Goal: Use online tool/utility: Utilize a website feature to perform a specific function

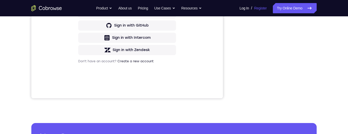
scroll to position [139, 0]
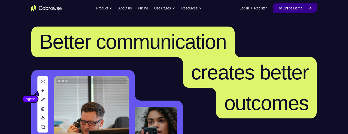
click at [293, 7] on link "Try Online Demo" at bounding box center [295, 8] width 44 height 10
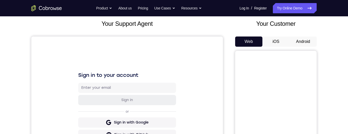
click at [306, 40] on button "Android" at bounding box center [303, 41] width 27 height 10
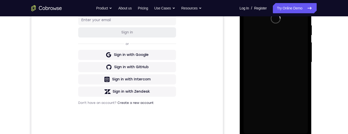
scroll to position [145, 0]
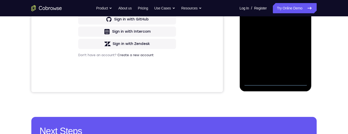
click at [276, 81] on div at bounding box center [275, 14] width 64 height 143
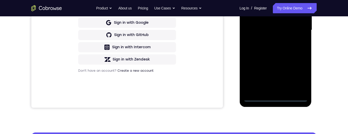
click at [298, 76] on div at bounding box center [275, 30] width 64 height 143
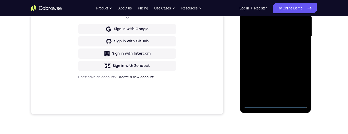
click at [297, 83] on div at bounding box center [275, 36] width 64 height 143
click at [280, 61] on div at bounding box center [275, 36] width 64 height 143
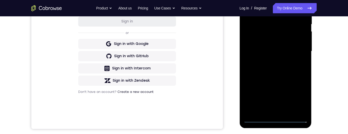
click at [332, 71] on div "Your Support Agent Your Customer Web iOS Android Next Steps We’d be happy to gi…" at bounding box center [174, 76] width 326 height 336
click at [292, 36] on div at bounding box center [275, 51] width 64 height 143
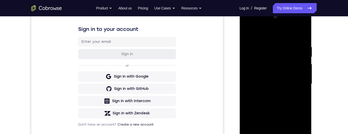
click at [284, 34] on div at bounding box center [275, 83] width 64 height 143
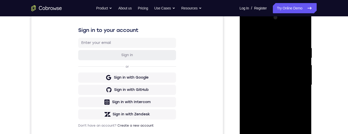
click at [297, 83] on div at bounding box center [275, 85] width 64 height 143
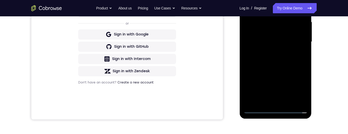
click at [270, 102] on div at bounding box center [275, 41] width 64 height 143
click at [287, 38] on div at bounding box center [275, 41] width 64 height 143
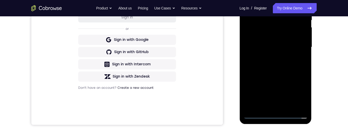
scroll to position [110, 0]
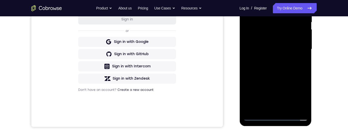
click at [276, 38] on div at bounding box center [275, 49] width 64 height 143
click at [290, 48] on div at bounding box center [275, 49] width 64 height 143
click at [294, 66] on div at bounding box center [275, 49] width 64 height 143
click at [294, 65] on div at bounding box center [275, 49] width 64 height 143
click at [297, 66] on div at bounding box center [275, 49] width 64 height 143
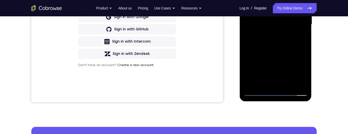
scroll to position [131, 0]
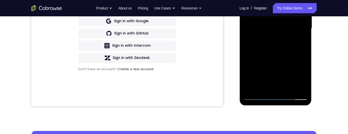
click at [289, 37] on div at bounding box center [275, 28] width 64 height 143
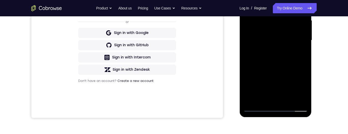
scroll to position [129, 0]
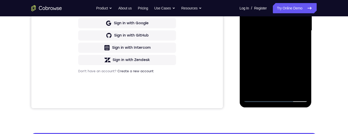
click at [286, 89] on div at bounding box center [275, 30] width 64 height 143
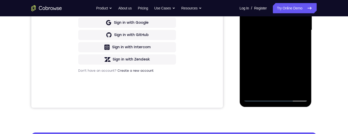
click at [290, 48] on div at bounding box center [275, 30] width 64 height 143
click at [283, 37] on div at bounding box center [275, 30] width 64 height 143
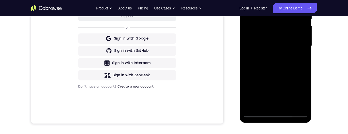
click at [319, 55] on div "Your Support Agent Your Customer Web iOS Android Next Steps We’d be happy to gi…" at bounding box center [174, 71] width 326 height 336
click at [273, 37] on div at bounding box center [275, 46] width 64 height 143
click at [301, 60] on div at bounding box center [275, 46] width 64 height 143
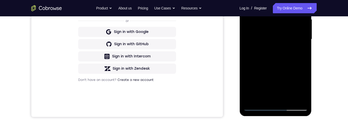
scroll to position [71, 0]
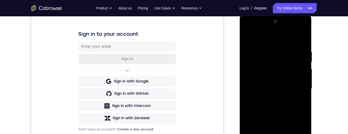
click at [247, 38] on div at bounding box center [275, 88] width 64 height 143
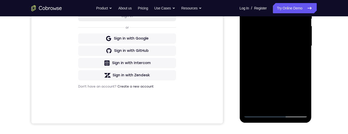
scroll to position [89, 0]
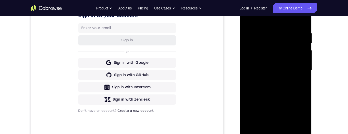
click at [299, 55] on div at bounding box center [275, 70] width 64 height 143
click at [250, 20] on div at bounding box center [275, 70] width 64 height 143
click at [248, 20] on div at bounding box center [275, 70] width 64 height 143
click at [269, 30] on div at bounding box center [275, 70] width 64 height 143
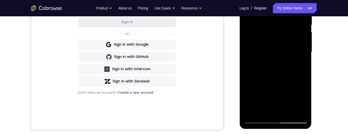
scroll to position [91, 0]
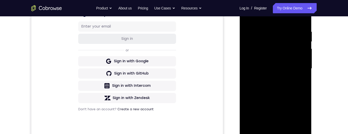
click at [302, 38] on div at bounding box center [275, 68] width 64 height 143
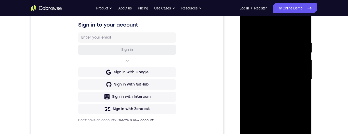
click at [299, 81] on div at bounding box center [275, 79] width 64 height 143
click at [300, 43] on div at bounding box center [275, 79] width 64 height 143
click at [299, 61] on div at bounding box center [275, 79] width 64 height 143
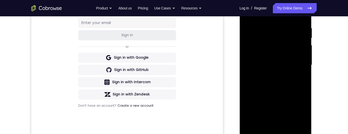
scroll to position [73, 0]
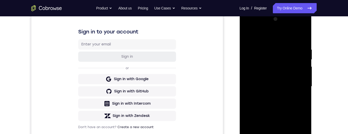
click at [299, 37] on div at bounding box center [275, 86] width 64 height 143
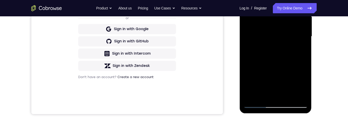
scroll to position [138, 0]
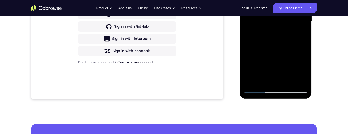
click at [303, 75] on div at bounding box center [275, 21] width 64 height 143
click at [265, 81] on div at bounding box center [275, 21] width 64 height 143
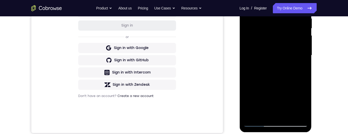
scroll to position [95, 0]
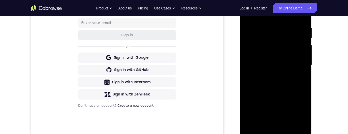
click at [292, 15] on div at bounding box center [275, 65] width 64 height 143
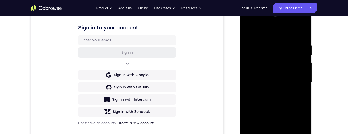
click at [282, 43] on div at bounding box center [275, 82] width 64 height 143
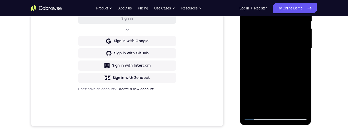
scroll to position [115, 0]
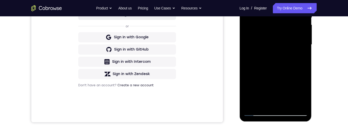
click at [297, 91] on div at bounding box center [275, 44] width 64 height 143
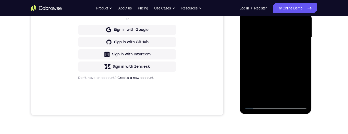
scroll to position [90, 0]
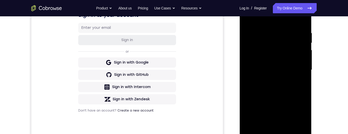
click at [303, 63] on div at bounding box center [275, 69] width 64 height 143
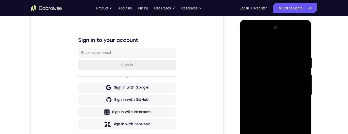
click at [247, 43] on div at bounding box center [275, 94] width 64 height 143
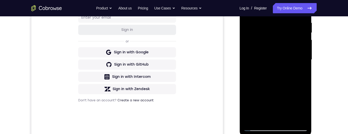
scroll to position [104, 0]
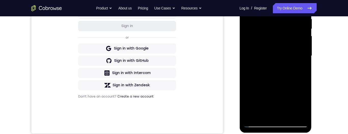
click at [248, 7] on div at bounding box center [275, 55] width 64 height 143
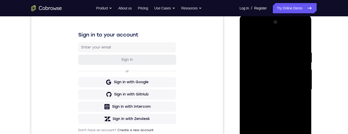
scroll to position [136, 0]
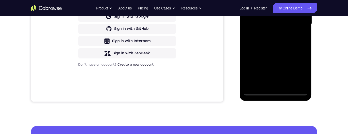
click at [251, 86] on div at bounding box center [275, 24] width 64 height 143
click at [286, 83] on div at bounding box center [275, 24] width 64 height 143
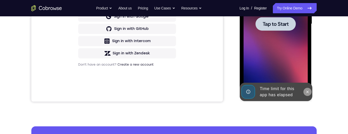
click at [306, 91] on icon at bounding box center [307, 91] width 2 height 2
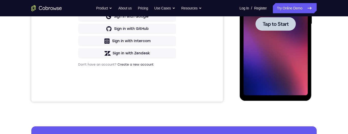
click at [284, 27] on span "Tap to Start" at bounding box center [276, 23] width 26 height 5
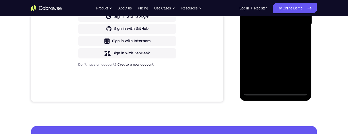
click at [274, 91] on div at bounding box center [275, 24] width 64 height 143
click at [299, 68] on div at bounding box center [275, 24] width 64 height 143
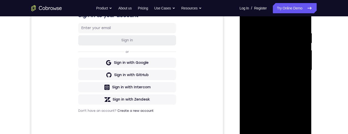
scroll to position [81, 0]
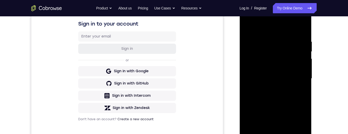
click at [277, 28] on div at bounding box center [275, 78] width 64 height 143
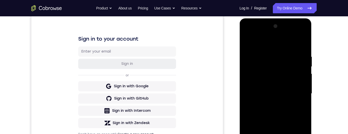
click at [297, 91] on div at bounding box center [275, 93] width 64 height 143
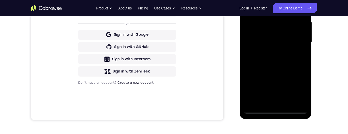
scroll to position [127, 0]
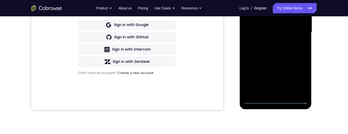
click at [270, 94] on div at bounding box center [275, 32] width 64 height 143
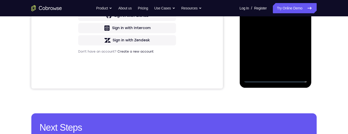
scroll to position [115, 0]
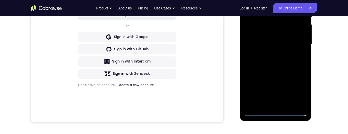
click at [289, 42] on div at bounding box center [275, 44] width 64 height 143
click at [274, 36] on div at bounding box center [275, 44] width 64 height 143
click at [286, 45] on div at bounding box center [275, 44] width 64 height 143
click at [294, 62] on div at bounding box center [275, 44] width 64 height 143
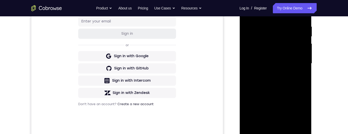
scroll to position [113, 0]
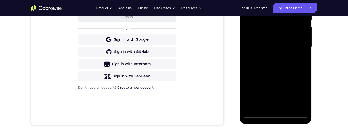
click at [288, 60] on div at bounding box center [275, 47] width 64 height 143
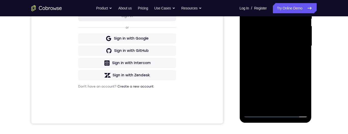
scroll to position [133, 0]
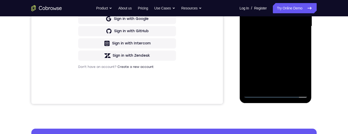
click at [287, 86] on div at bounding box center [275, 26] width 64 height 143
click at [286, 53] on div at bounding box center [275, 26] width 64 height 143
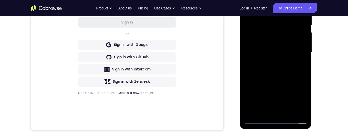
scroll to position [98, 0]
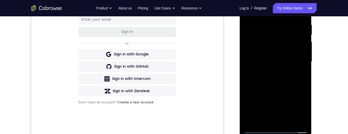
click at [298, 11] on div at bounding box center [275, 61] width 64 height 143
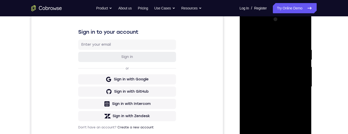
click at [278, 42] on div at bounding box center [275, 86] width 64 height 143
click at [272, 57] on div at bounding box center [275, 86] width 64 height 143
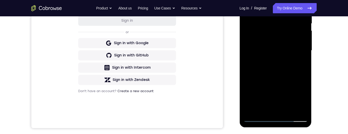
scroll to position [76, 0]
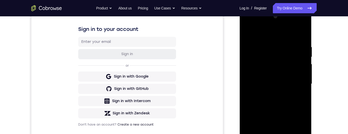
click at [272, 32] on div at bounding box center [275, 83] width 64 height 143
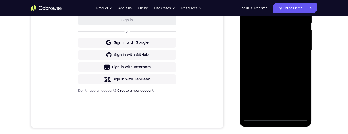
scroll to position [125, 0]
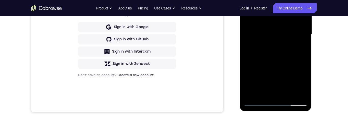
click at [305, 88] on div at bounding box center [275, 34] width 64 height 143
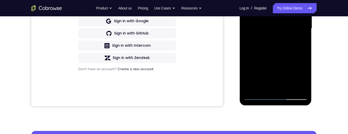
click at [278, 47] on div at bounding box center [275, 28] width 64 height 143
click at [275, 45] on div at bounding box center [275, 28] width 64 height 143
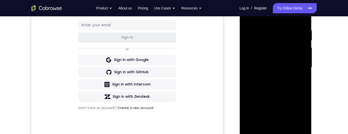
scroll to position [93, 0]
click at [251, 86] on div at bounding box center [275, 67] width 64 height 143
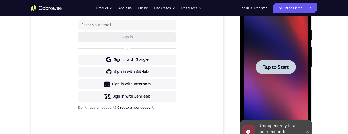
scroll to position [134, 0]
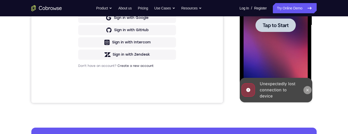
click at [307, 90] on icon at bounding box center [307, 90] width 2 height 2
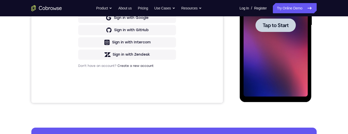
scroll to position [127, 0]
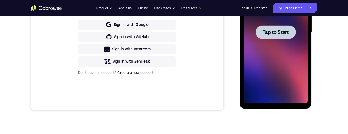
click at [289, 33] on div at bounding box center [275, 32] width 40 height 14
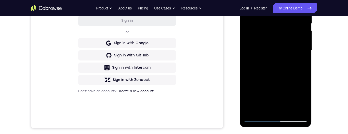
scroll to position [147, 0]
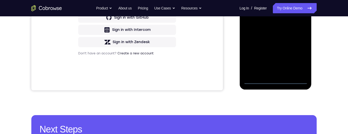
click at [277, 80] on div at bounding box center [275, 12] width 64 height 143
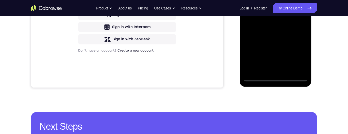
click at [296, 55] on div at bounding box center [275, 10] width 64 height 143
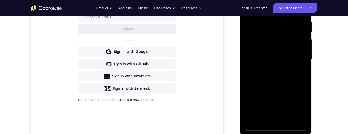
scroll to position [96, 0]
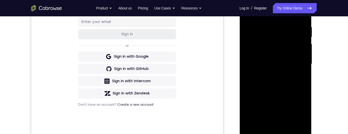
click at [278, 18] on div at bounding box center [275, 64] width 64 height 143
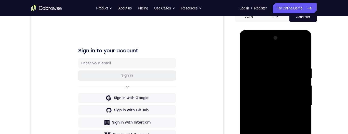
scroll to position [93, 0]
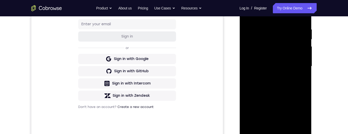
click at [296, 65] on div at bounding box center [275, 66] width 64 height 143
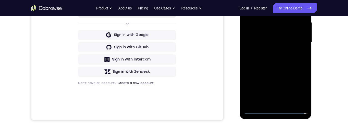
scroll to position [125, 0]
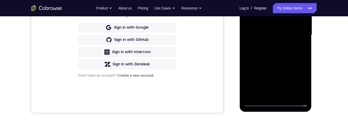
click at [271, 94] on div at bounding box center [275, 35] width 64 height 143
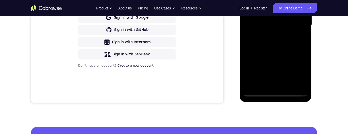
click at [283, 21] on div at bounding box center [275, 25] width 64 height 143
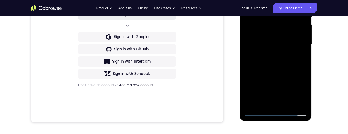
click at [273, 37] on div at bounding box center [275, 44] width 64 height 143
click at [298, 44] on div at bounding box center [275, 44] width 64 height 143
click at [292, 55] on div at bounding box center [275, 44] width 64 height 143
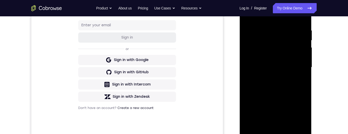
scroll to position [91, 0]
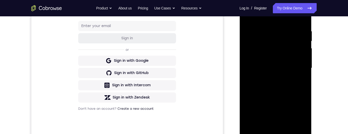
click at [299, 18] on div at bounding box center [275, 68] width 64 height 143
click at [270, 26] on div at bounding box center [275, 68] width 64 height 143
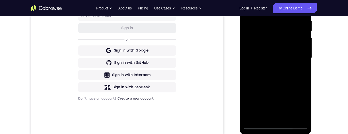
scroll to position [123, 0]
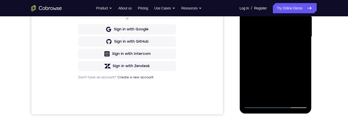
click at [295, 95] on div at bounding box center [275, 36] width 64 height 143
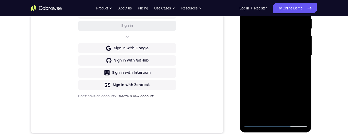
scroll to position [121, 0]
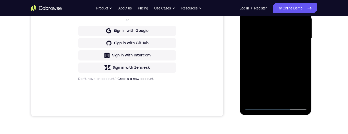
click at [304, 47] on div at bounding box center [275, 38] width 64 height 143
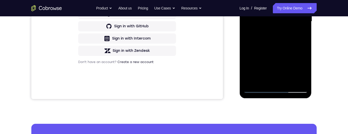
scroll to position [141, 0]
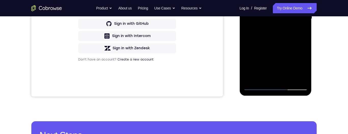
click at [256, 87] on div at bounding box center [275, 18] width 64 height 143
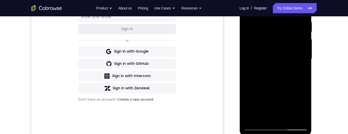
scroll to position [75, 0]
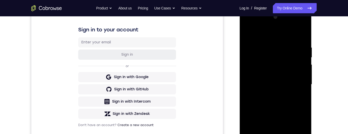
click at [285, 45] on div at bounding box center [275, 84] width 64 height 143
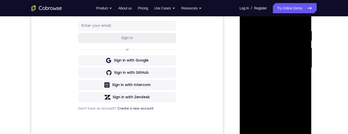
scroll to position [120, 0]
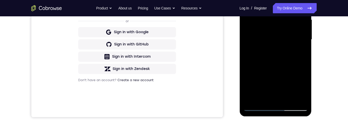
click at [300, 98] on div at bounding box center [275, 39] width 64 height 143
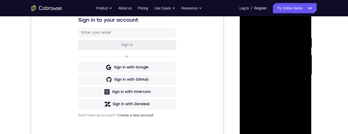
scroll to position [88, 0]
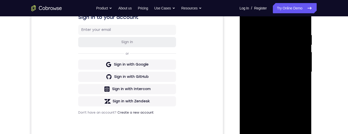
click at [300, 23] on div at bounding box center [275, 72] width 64 height 143
click at [299, 33] on div at bounding box center [275, 72] width 64 height 143
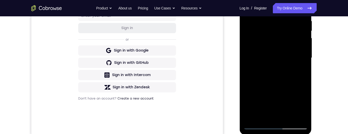
scroll to position [121, 0]
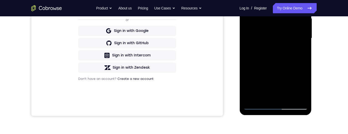
click at [295, 96] on div at bounding box center [275, 38] width 64 height 143
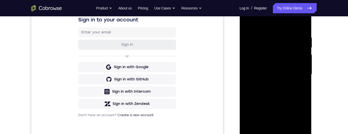
scroll to position [81, 0]
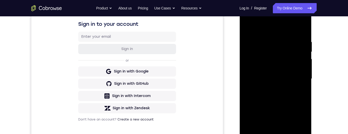
click at [302, 70] on div at bounding box center [275, 78] width 64 height 143
click at [301, 80] on div at bounding box center [275, 78] width 64 height 143
click at [243, 73] on div at bounding box center [275, 78] width 64 height 143
click at [299, 77] on div at bounding box center [275, 78] width 64 height 143
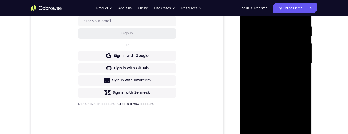
scroll to position [101, 0]
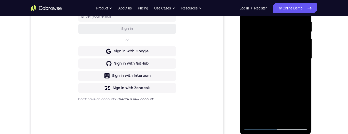
click at [301, 54] on div at bounding box center [275, 58] width 64 height 143
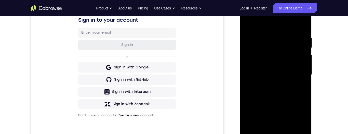
click at [327, 55] on div "Your Support Agent Your Customer Web iOS Android Next Steps We’d be happy to gi…" at bounding box center [174, 99] width 326 height 336
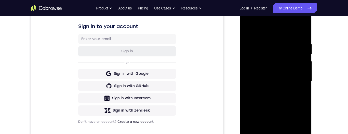
scroll to position [63, 0]
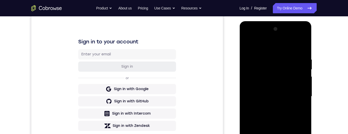
click at [299, 45] on div at bounding box center [275, 96] width 64 height 143
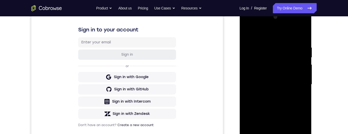
scroll to position [126, 0]
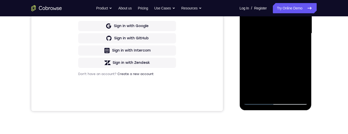
click at [289, 93] on div at bounding box center [275, 33] width 64 height 143
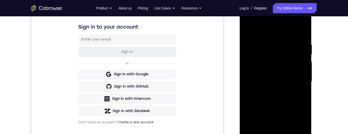
scroll to position [90, 0]
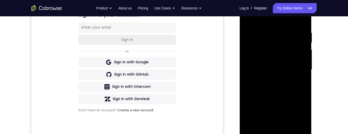
click at [289, 96] on div at bounding box center [275, 69] width 64 height 143
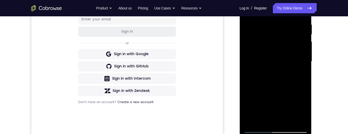
click at [286, 14] on div at bounding box center [275, 61] width 64 height 143
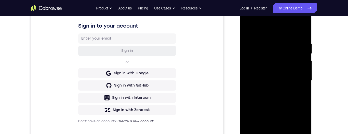
click at [279, 50] on div at bounding box center [275, 80] width 64 height 143
click at [273, 30] on div at bounding box center [275, 80] width 64 height 143
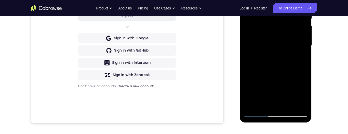
scroll to position [115, 0]
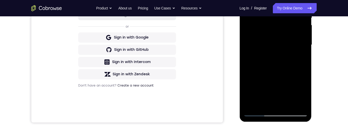
click at [275, 24] on div at bounding box center [275, 44] width 64 height 143
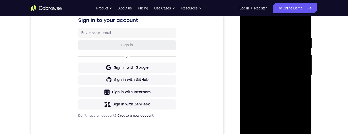
click at [303, 59] on div at bounding box center [275, 75] width 64 height 143
click at [302, 58] on div at bounding box center [275, 75] width 64 height 143
click at [304, 58] on div at bounding box center [275, 75] width 64 height 143
click at [303, 60] on div at bounding box center [275, 75] width 64 height 143
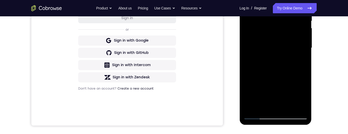
scroll to position [115, 0]
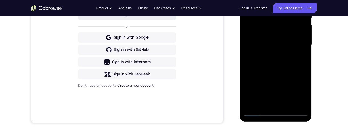
click at [259, 66] on div at bounding box center [275, 44] width 64 height 143
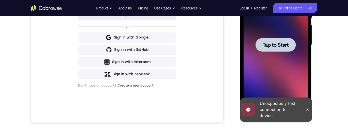
click at [260, 65] on div at bounding box center [275, 44] width 64 height 143
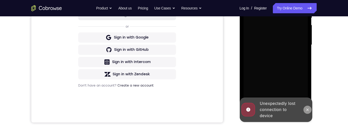
click at [307, 109] on icon at bounding box center [307, 110] width 4 height 4
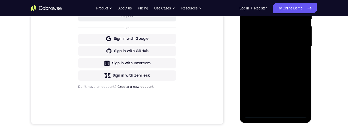
scroll to position [123, 0]
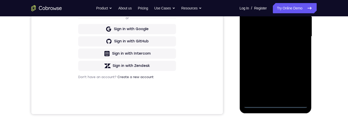
click at [277, 104] on div at bounding box center [275, 36] width 64 height 143
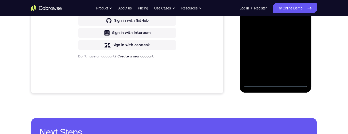
click at [298, 62] on div at bounding box center [275, 15] width 64 height 143
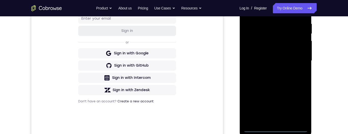
scroll to position [81, 0]
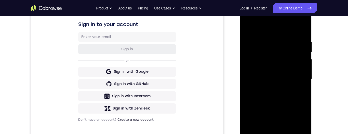
click at [276, 30] on div at bounding box center [275, 79] width 64 height 143
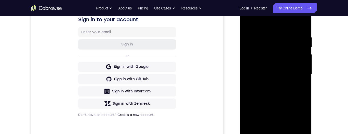
click at [296, 72] on div at bounding box center [275, 74] width 64 height 143
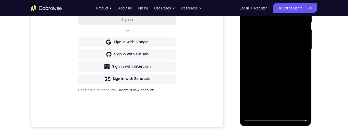
scroll to position [132, 0]
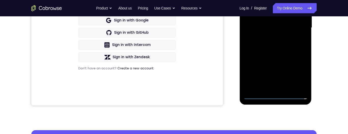
click at [269, 88] on div at bounding box center [275, 27] width 64 height 143
click at [265, 22] on div at bounding box center [275, 27] width 64 height 143
click at [290, 20] on div at bounding box center [275, 27] width 64 height 143
click at [282, 26] on div at bounding box center [275, 27] width 64 height 143
click at [285, 45] on div at bounding box center [275, 27] width 64 height 143
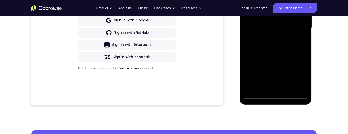
click at [291, 45] on div at bounding box center [275, 27] width 64 height 143
click at [325, 73] on div "Your Support Agent Your Customer Web iOS Android Next Steps We’d be happy to gi…" at bounding box center [174, 53] width 326 height 336
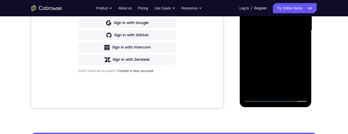
click at [292, 43] on div at bounding box center [275, 30] width 64 height 143
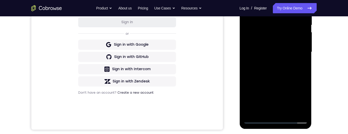
scroll to position [123, 0]
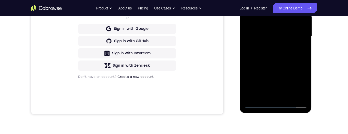
click at [289, 94] on div at bounding box center [275, 36] width 64 height 143
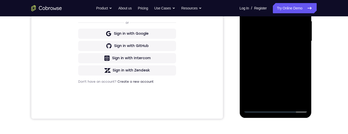
scroll to position [88, 0]
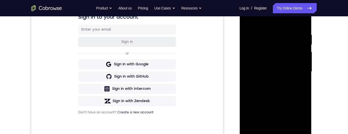
click at [290, 98] on div at bounding box center [275, 71] width 64 height 143
click at [281, 26] on div at bounding box center [275, 71] width 64 height 143
click at [272, 41] on div at bounding box center [275, 71] width 64 height 143
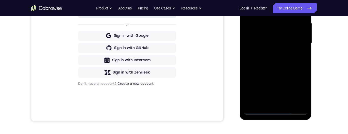
click at [273, 100] on div at bounding box center [275, 43] width 64 height 143
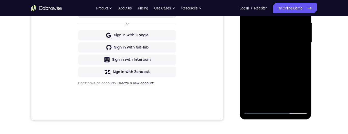
click at [303, 90] on div at bounding box center [275, 42] width 64 height 143
click at [302, 90] on div at bounding box center [275, 42] width 64 height 143
click at [300, 57] on div at bounding box center [275, 42] width 64 height 143
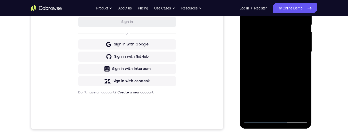
scroll to position [72, 0]
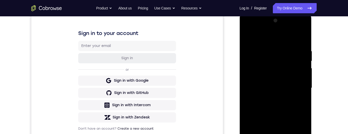
click at [269, 37] on div at bounding box center [275, 88] width 64 height 143
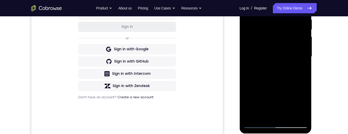
scroll to position [60, 0]
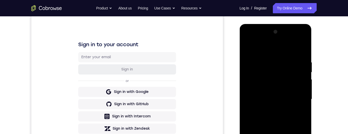
click at [247, 47] on div at bounding box center [275, 99] width 64 height 143
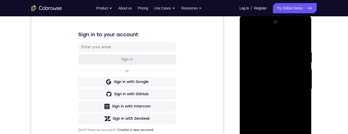
scroll to position [121, 0]
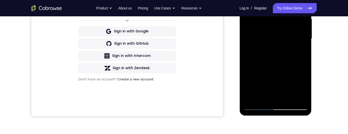
click at [257, 106] on div at bounding box center [275, 38] width 64 height 143
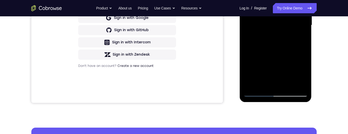
scroll to position [104, 0]
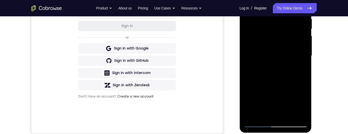
click at [273, 93] on div at bounding box center [275, 55] width 64 height 143
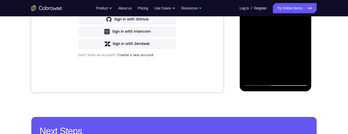
scroll to position [122, 0]
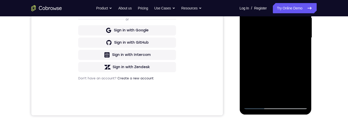
click at [290, 80] on div at bounding box center [275, 37] width 64 height 143
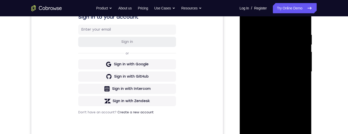
scroll to position [70, 0]
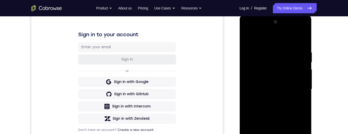
click at [247, 40] on div at bounding box center [275, 89] width 64 height 143
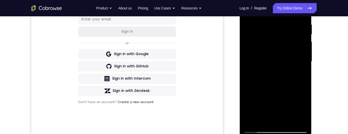
scroll to position [99, 0]
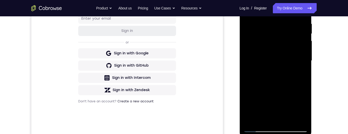
click at [269, 24] on div at bounding box center [275, 60] width 64 height 143
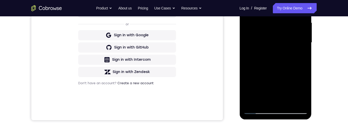
scroll to position [117, 0]
click at [295, 101] on div at bounding box center [275, 42] width 64 height 143
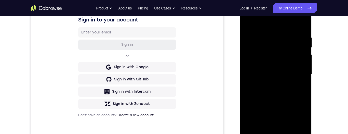
scroll to position [89, 0]
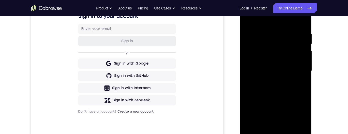
click at [303, 87] on div at bounding box center [275, 70] width 64 height 143
click at [297, 70] on div at bounding box center [275, 70] width 64 height 143
click at [299, 60] on div at bounding box center [275, 70] width 64 height 143
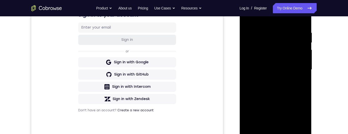
scroll to position [94, 0]
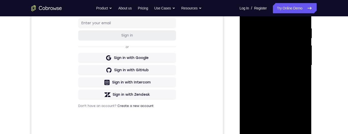
click at [302, 55] on div at bounding box center [275, 65] width 64 height 143
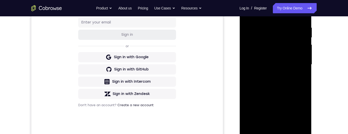
scroll to position [93, 0]
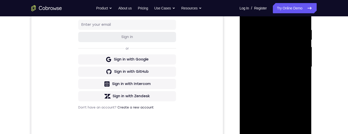
click at [299, 56] on div at bounding box center [275, 66] width 64 height 143
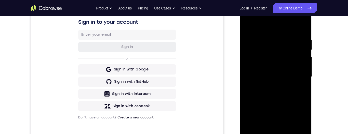
click at [299, 63] on div at bounding box center [275, 76] width 64 height 143
click at [300, 61] on div at bounding box center [275, 76] width 64 height 143
click at [303, 64] on div at bounding box center [275, 76] width 64 height 143
click at [303, 61] on div at bounding box center [275, 76] width 64 height 143
click at [305, 58] on div at bounding box center [275, 76] width 64 height 143
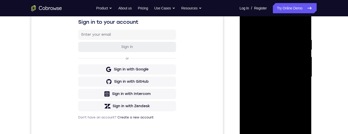
click at [304, 58] on div at bounding box center [275, 76] width 64 height 143
click at [296, 49] on div at bounding box center [275, 76] width 64 height 143
click at [298, 46] on div at bounding box center [275, 76] width 64 height 143
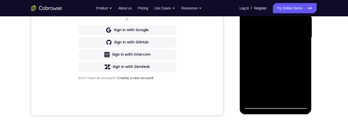
scroll to position [104, 0]
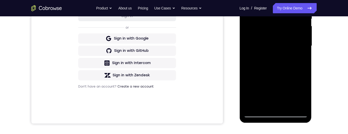
click at [326, 60] on div "Your Support Agent Your Customer Web iOS Android Next Steps We’d be happy to gi…" at bounding box center [174, 71] width 326 height 336
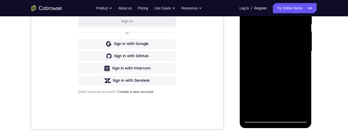
click at [326, 64] on div "Your Support Agent Your Customer Web iOS Android Next Steps We’d be happy to gi…" at bounding box center [174, 76] width 326 height 336
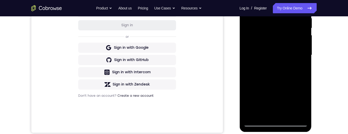
click at [328, 70] on div "Your Support Agent Your Customer Web iOS Android Next Steps We’d be happy to gi…" at bounding box center [174, 80] width 326 height 336
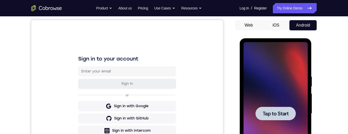
scroll to position [66, 0]
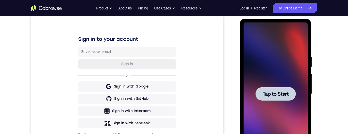
click at [283, 96] on span "Tap to Start" at bounding box center [276, 93] width 26 height 5
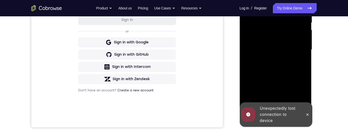
scroll to position [142, 0]
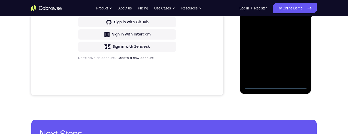
click at [276, 85] on div at bounding box center [275, 17] width 64 height 143
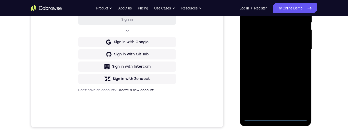
click at [298, 94] on div at bounding box center [275, 49] width 64 height 143
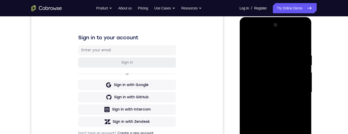
scroll to position [51, 0]
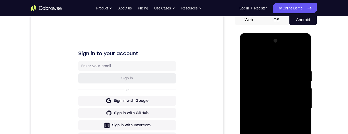
click at [273, 60] on div at bounding box center [275, 108] width 64 height 143
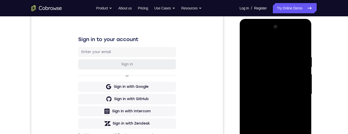
click at [300, 89] on div at bounding box center [275, 94] width 64 height 143
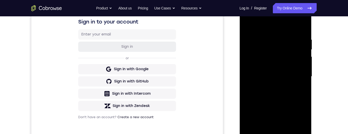
click at [272, 85] on div at bounding box center [275, 76] width 64 height 143
click at [291, 72] on div at bounding box center [275, 76] width 64 height 143
click at [280, 66] on div at bounding box center [275, 76] width 64 height 143
click at [288, 75] on div at bounding box center [275, 76] width 64 height 143
click at [290, 94] on div at bounding box center [275, 76] width 64 height 143
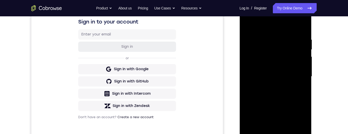
click at [293, 91] on div at bounding box center [275, 76] width 64 height 143
click at [293, 93] on div at bounding box center [275, 76] width 64 height 143
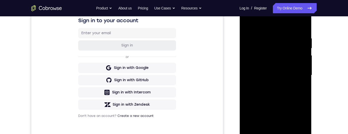
click at [249, 25] on div at bounding box center [275, 75] width 64 height 143
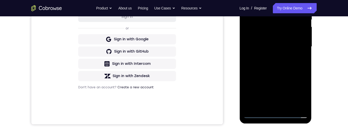
scroll to position [132, 0]
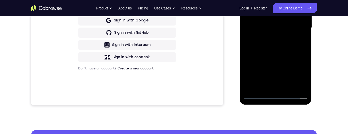
click at [258, 96] on div at bounding box center [275, 27] width 64 height 143
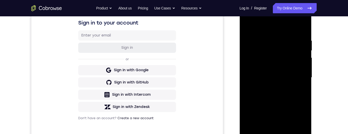
scroll to position [48, 0]
